Goal: Book appointment/travel/reservation

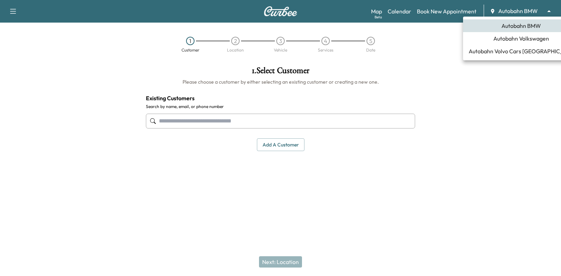
click at [538, 8] on body "Support Log Out Map Beta Calendar Book New Appointment Autobahn BMW ******** ​ …" at bounding box center [280, 138] width 561 height 276
click at [523, 41] on span "Autobahn Volkswagen" at bounding box center [522, 38] width 56 height 8
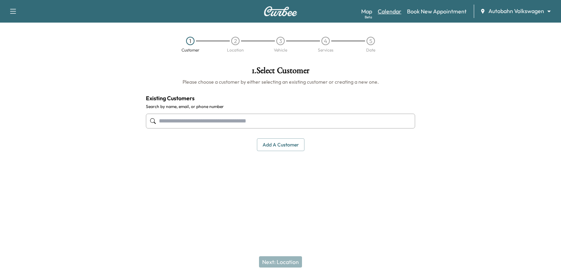
click at [393, 12] on link "Calendar" at bounding box center [390, 11] width 24 height 8
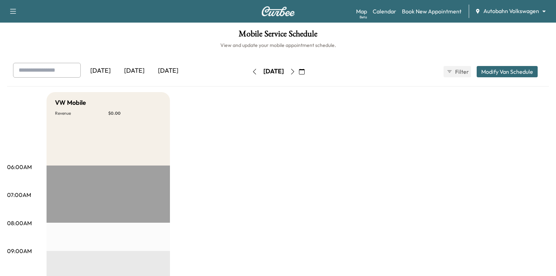
click at [295, 71] on icon "button" at bounding box center [293, 72] width 6 height 6
click at [308, 72] on button "button" at bounding box center [302, 71] width 12 height 11
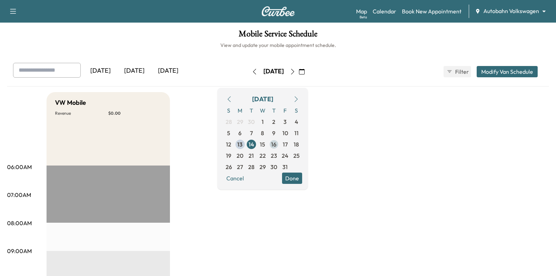
click at [276, 142] on span "16" at bounding box center [273, 144] width 5 height 8
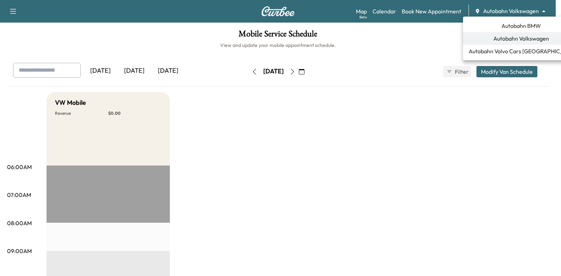
click at [512, 12] on body "Support Log Out Map Beta Calendar Book New Appointment Autobahn Volkswagen ****…" at bounding box center [280, 138] width 561 height 276
click at [514, 25] on span "Autobahn BMW" at bounding box center [521, 26] width 39 height 8
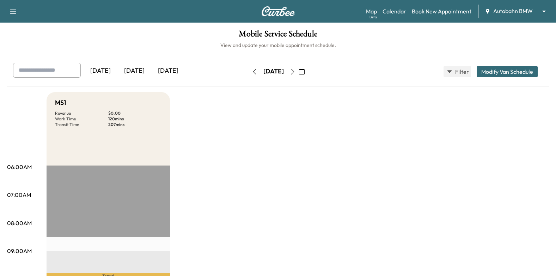
click at [305, 70] on icon "button" at bounding box center [302, 72] width 6 height 6
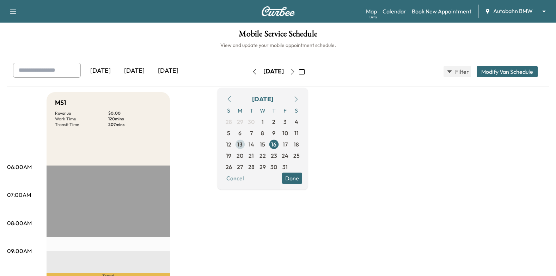
click at [243, 144] on span "13" at bounding box center [239, 144] width 5 height 8
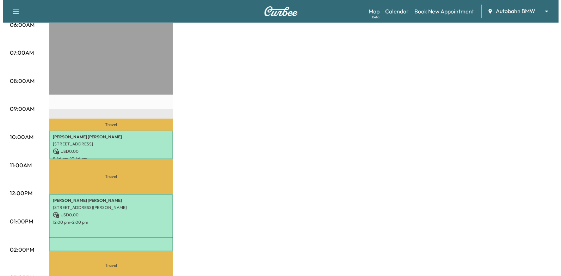
scroll to position [176, 0]
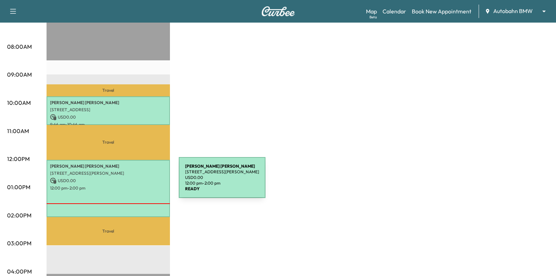
click at [124, 181] on p "USD 0.00" at bounding box center [108, 180] width 116 height 6
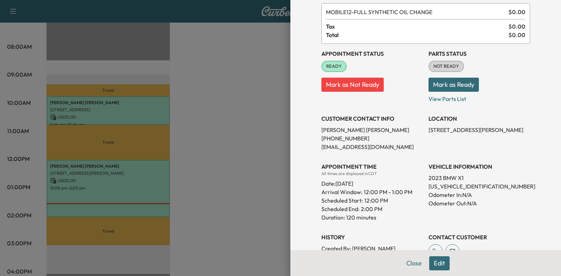
scroll to position [0, 0]
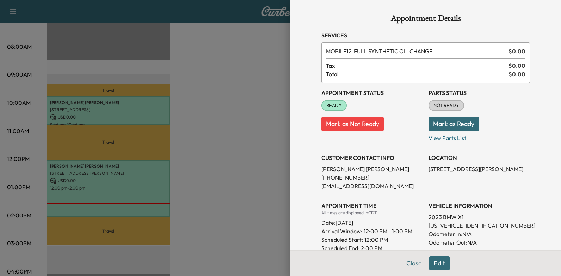
drag, startPoint x: 237, startPoint y: 122, endPoint x: 172, endPoint y: 116, distance: 65.5
click at [237, 122] on div at bounding box center [280, 138] width 561 height 276
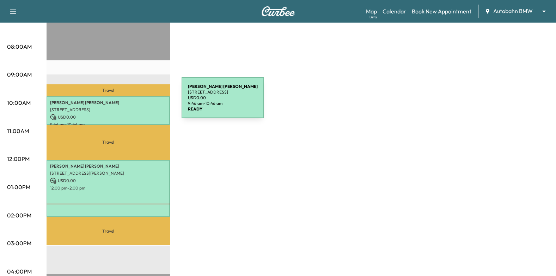
click at [129, 102] on p "[PERSON_NAME]" at bounding box center [108, 103] width 116 height 6
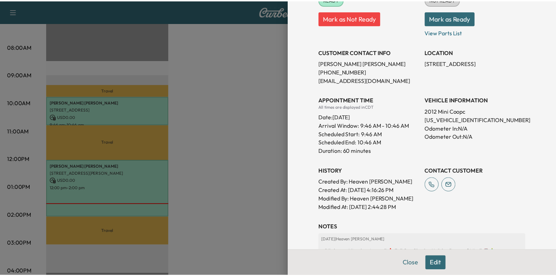
scroll to position [204, 0]
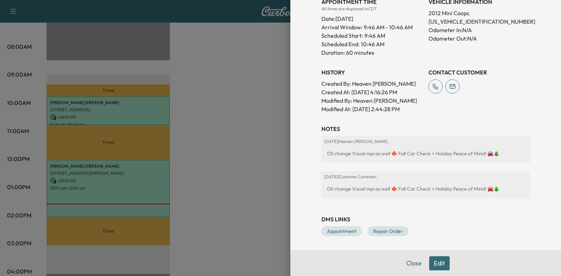
click at [259, 172] on div at bounding box center [280, 138] width 561 height 276
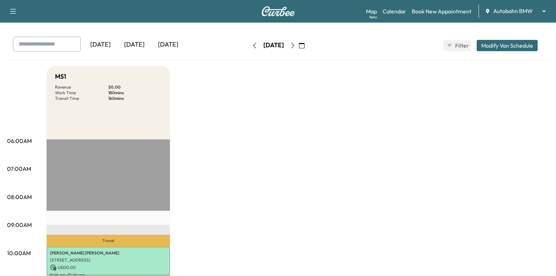
scroll to position [0, 0]
